Goal: Task Accomplishment & Management: Use online tool/utility

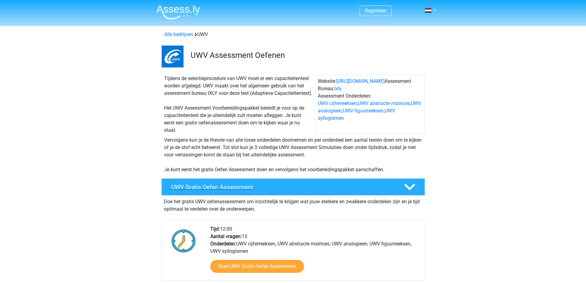
scroll to position [31, 0]
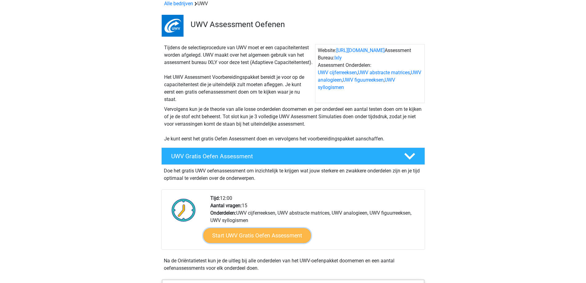
click at [250, 243] on link "Start UWV Gratis Oefen Assessment" at bounding box center [257, 235] width 108 height 15
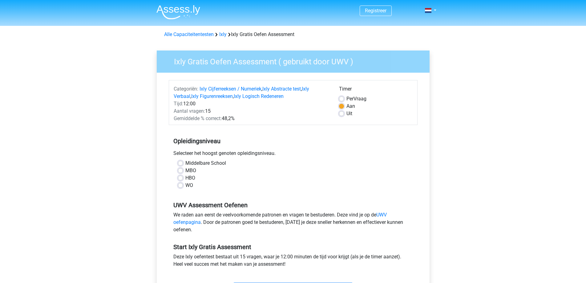
click at [185, 171] on label "MBO" at bounding box center [190, 170] width 11 height 7
click at [182, 171] on input "MBO" at bounding box center [180, 170] width 5 height 6
radio input "true"
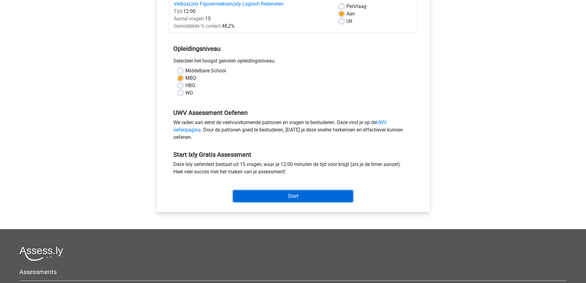
click at [275, 195] on input "Start" at bounding box center [293, 196] width 120 height 12
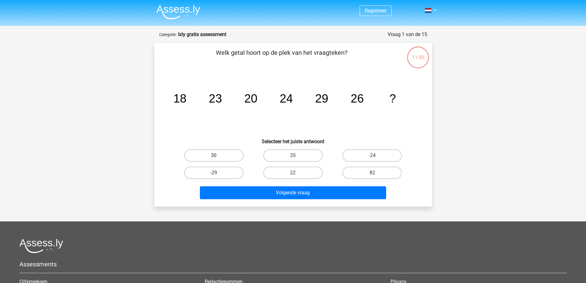
click at [227, 158] on label "30" at bounding box center [213, 155] width 59 height 12
click at [218, 158] on input "30" at bounding box center [216, 157] width 4 height 4
radio input "true"
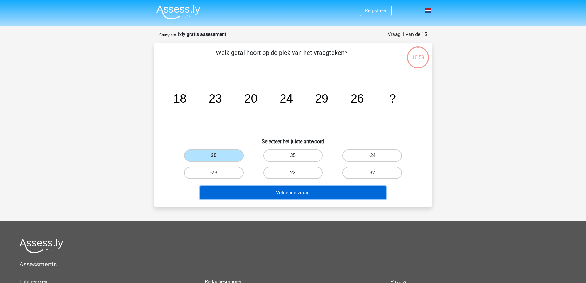
click at [296, 193] on button "Volgende vraag" at bounding box center [293, 192] width 186 height 13
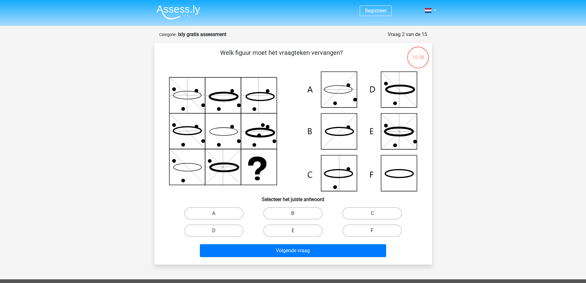
scroll to position [31, 0]
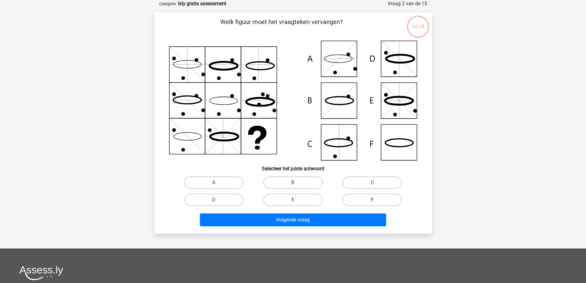
click at [374, 198] on label "F" at bounding box center [371, 200] width 59 height 12
click at [374, 200] on input "F" at bounding box center [374, 202] width 4 height 4
radio input "true"
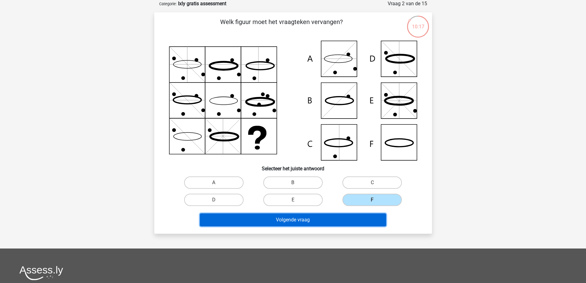
click at [302, 219] on button "Volgende vraag" at bounding box center [293, 219] width 186 height 13
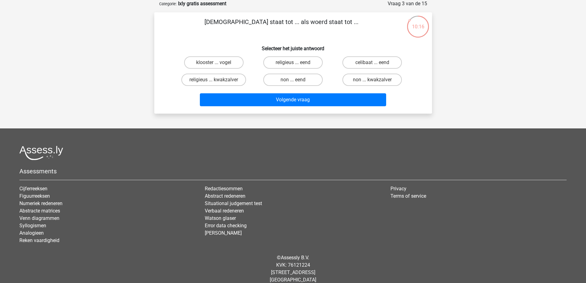
scroll to position [0, 0]
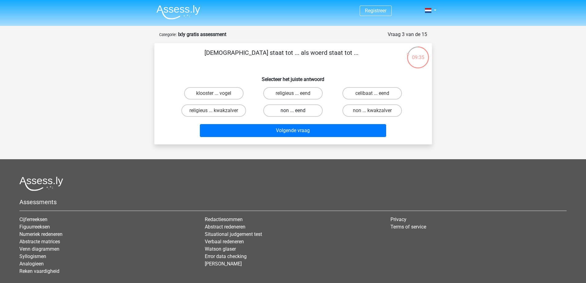
click at [297, 108] on label "non ... eend" at bounding box center [292, 110] width 59 height 12
click at [297, 111] on input "non ... eend" at bounding box center [295, 113] width 4 height 4
radio input "true"
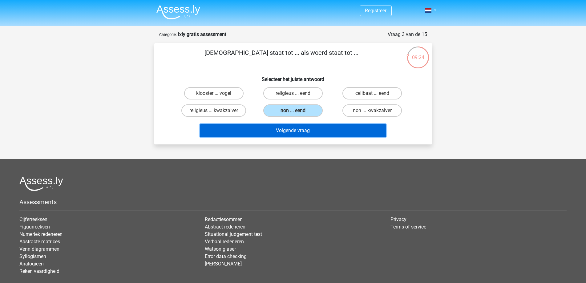
click at [293, 129] on button "Volgende vraag" at bounding box center [293, 130] width 186 height 13
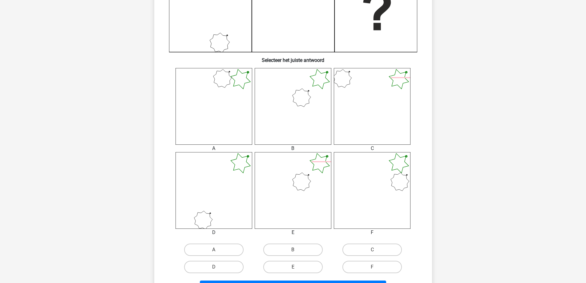
scroll to position [215, 0]
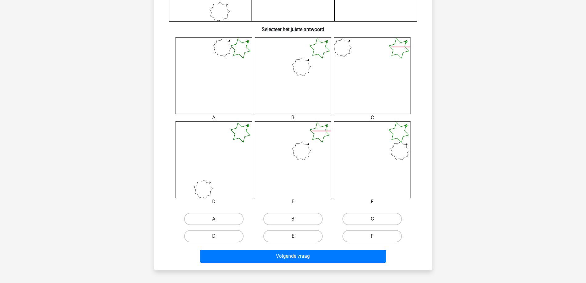
click at [388, 220] on label "C" at bounding box center [371, 219] width 59 height 12
click at [376, 220] on input "C" at bounding box center [374, 221] width 4 height 4
radio input "true"
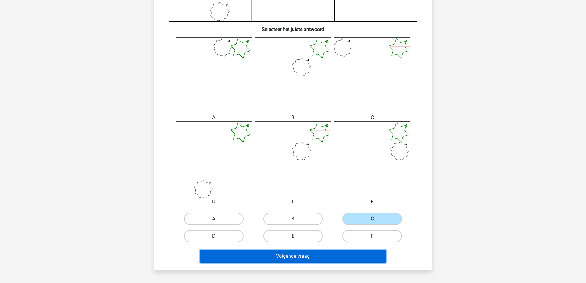
click at [300, 259] on button "Volgende vraag" at bounding box center [293, 256] width 186 height 13
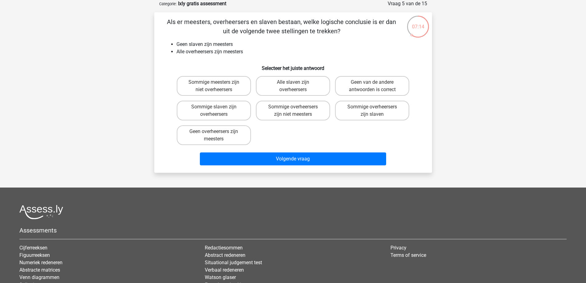
scroll to position [0, 0]
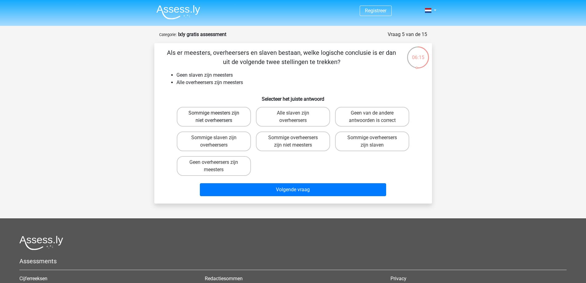
click at [218, 116] on label "Sommige meesters zijn niet overheersers" at bounding box center [214, 117] width 74 height 20
click at [218, 116] on input "Sommige meesters zijn niet overheersers" at bounding box center [216, 115] width 4 height 4
radio input "true"
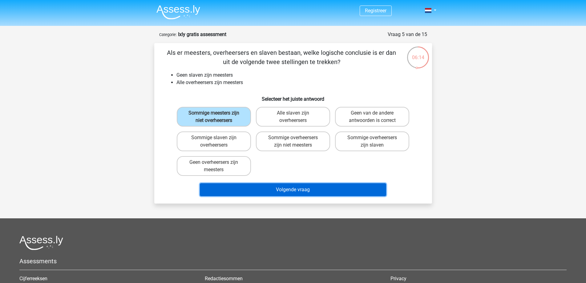
click at [288, 190] on button "Volgende vraag" at bounding box center [293, 189] width 186 height 13
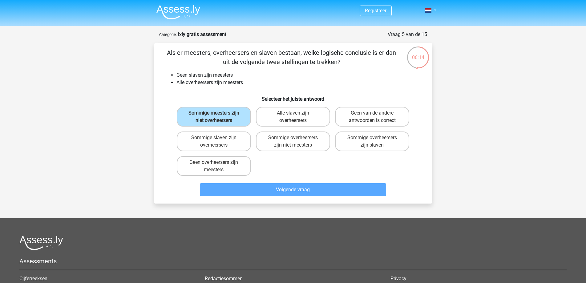
scroll to position [31, 0]
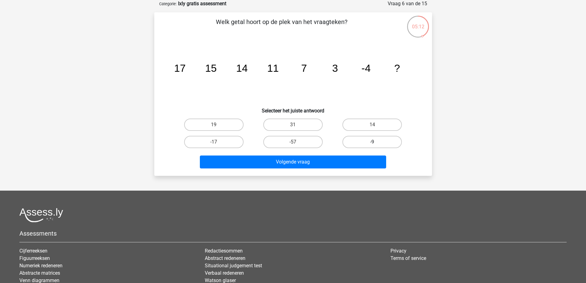
click at [379, 142] on label "-9" at bounding box center [371, 142] width 59 height 12
click at [376, 142] on input "-9" at bounding box center [374, 144] width 4 height 4
radio input "true"
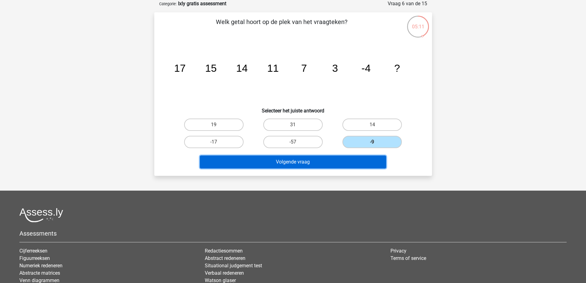
click at [300, 162] on button "Volgende vraag" at bounding box center [293, 161] width 186 height 13
